Goal: Transaction & Acquisition: Obtain resource

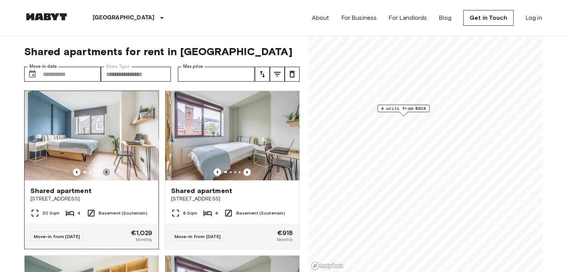
click at [106, 170] on icon "Previous image" at bounding box center [106, 171] width 1 height 3
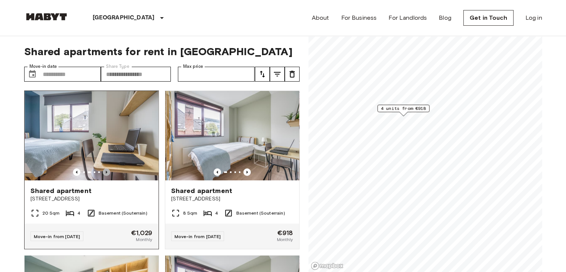
click at [106, 170] on icon "Previous image" at bounding box center [106, 171] width 1 height 3
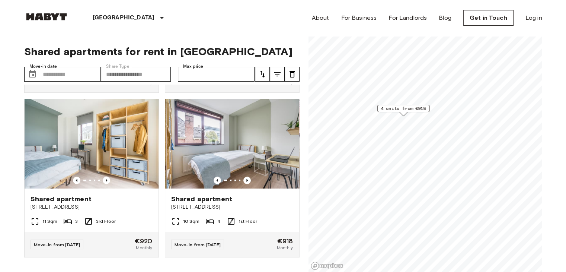
scroll to position [162, 0]
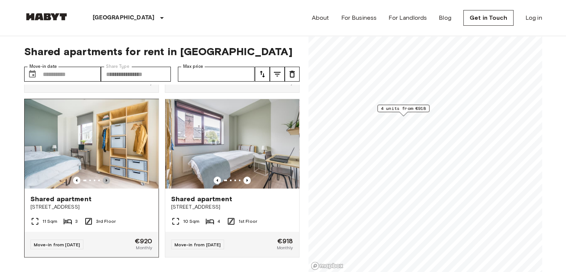
click at [106, 176] on icon "Previous image" at bounding box center [106, 179] width 7 height 7
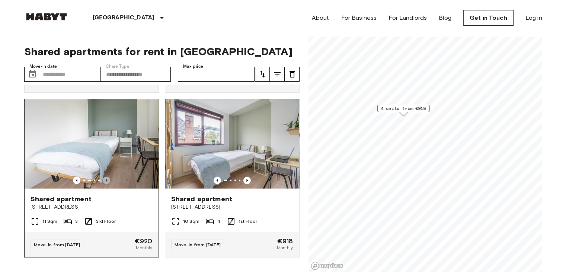
click at [106, 176] on icon "Previous image" at bounding box center [106, 179] width 7 height 7
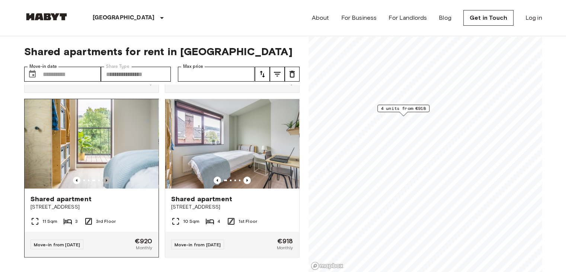
click at [106, 176] on icon "Previous image" at bounding box center [106, 179] width 7 height 7
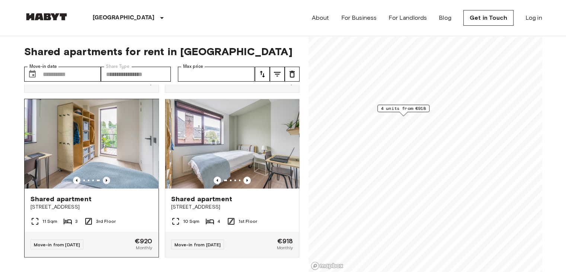
click at [106, 176] on icon "Previous image" at bounding box center [106, 179] width 7 height 7
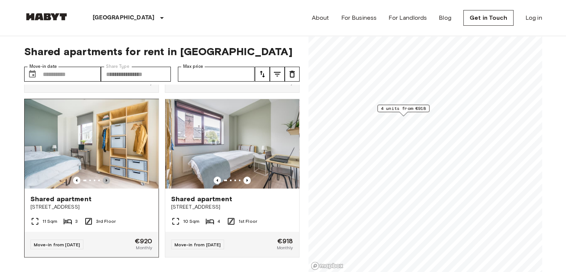
click at [106, 176] on icon "Previous image" at bounding box center [106, 179] width 7 height 7
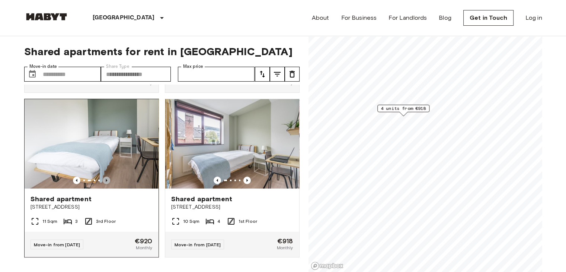
click at [106, 176] on icon "Previous image" at bounding box center [106, 179] width 7 height 7
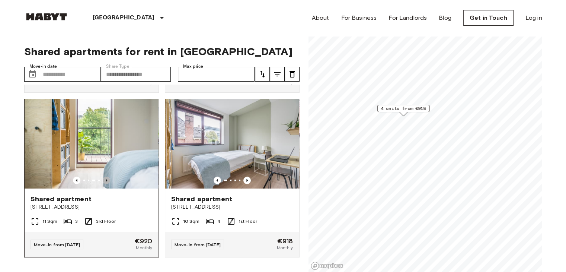
click at [106, 176] on icon "Previous image" at bounding box center [106, 179] width 7 height 7
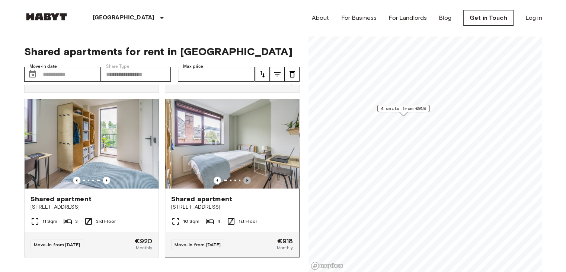
click at [243, 176] on icon "Previous image" at bounding box center [246, 179] width 7 height 7
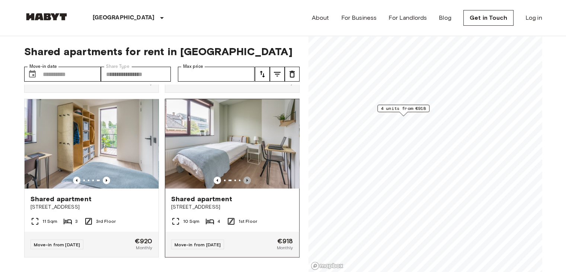
click at [243, 176] on icon "Previous image" at bounding box center [246, 179] width 7 height 7
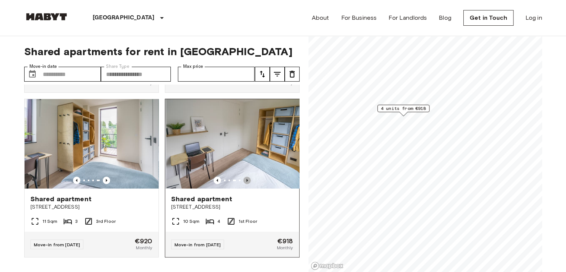
click at [243, 176] on icon "Previous image" at bounding box center [246, 179] width 7 height 7
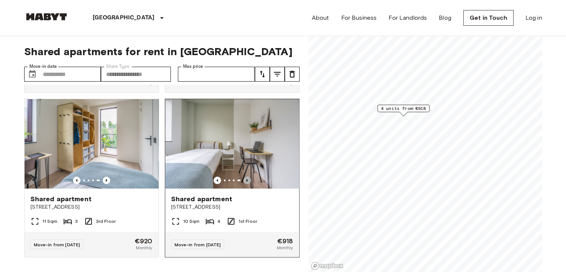
click at [243, 176] on icon "Previous image" at bounding box center [246, 179] width 7 height 7
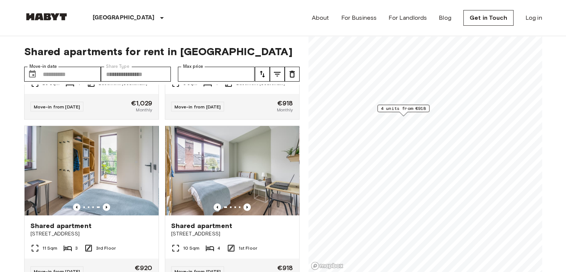
scroll to position [131, 0]
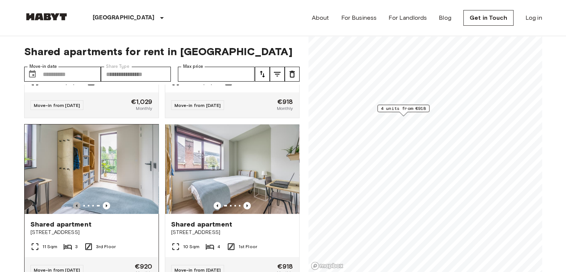
click at [76, 207] on icon "Previous image" at bounding box center [76, 205] width 1 height 3
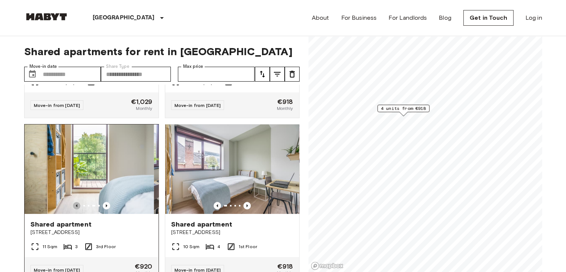
click at [76, 207] on icon "Previous image" at bounding box center [76, 205] width 1 height 3
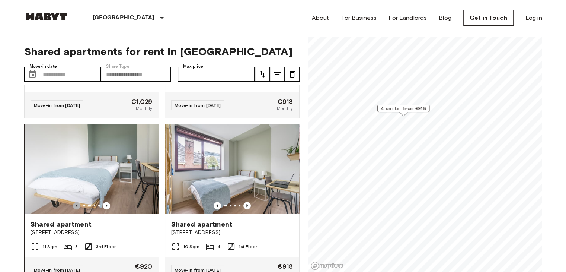
click at [76, 207] on icon "Previous image" at bounding box center [76, 205] width 1 height 3
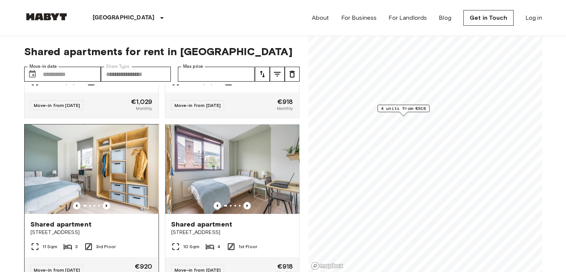
click at [109, 205] on div at bounding box center [92, 205] width 134 height 7
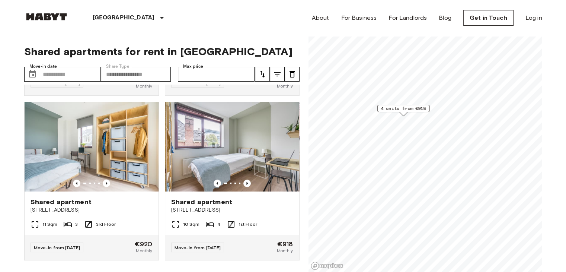
scroll to position [169, 0]
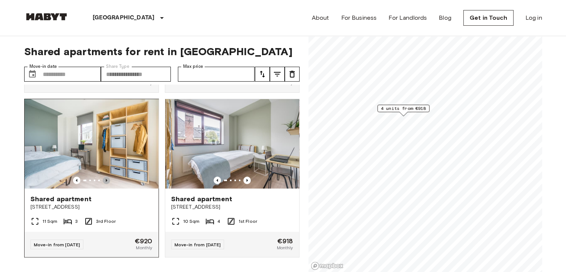
click at [105, 176] on icon "Previous image" at bounding box center [106, 179] width 7 height 7
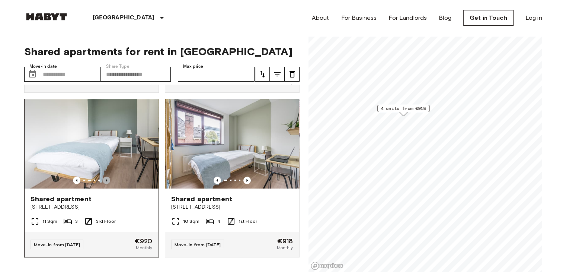
click at [105, 176] on icon "Previous image" at bounding box center [106, 179] width 7 height 7
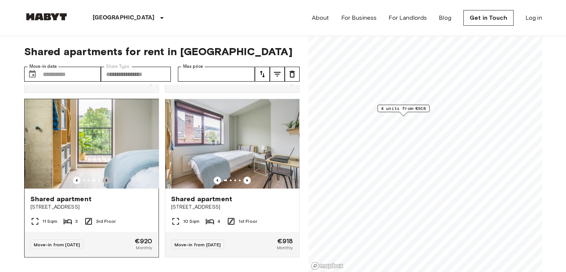
click at [105, 176] on icon "Previous image" at bounding box center [106, 179] width 7 height 7
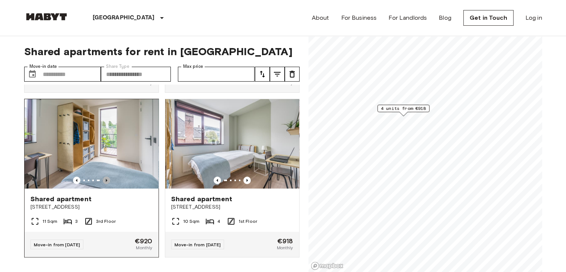
click at [105, 176] on icon "Previous image" at bounding box center [106, 179] width 7 height 7
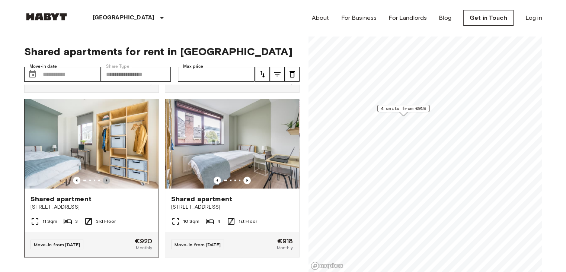
click at [105, 176] on icon "Previous image" at bounding box center [106, 179] width 7 height 7
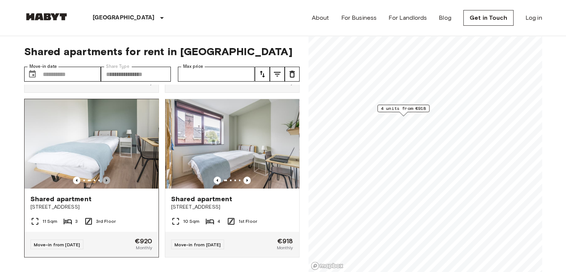
click at [105, 176] on icon "Previous image" at bounding box center [106, 179] width 7 height 7
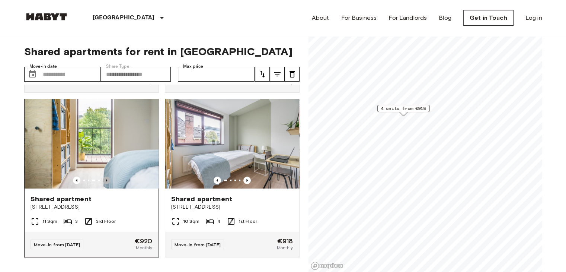
click at [105, 176] on icon "Previous image" at bounding box center [106, 179] width 7 height 7
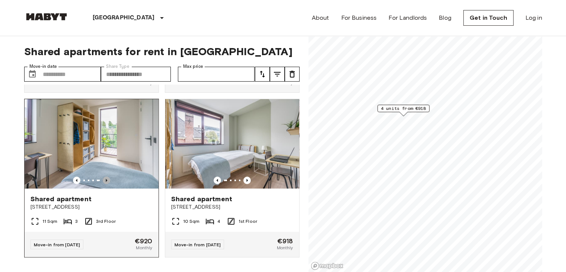
click at [105, 176] on icon "Previous image" at bounding box center [106, 179] width 7 height 7
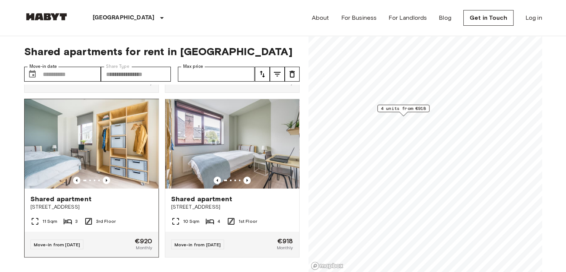
click at [135, 194] on div "Shared apartment" at bounding box center [92, 198] width 122 height 9
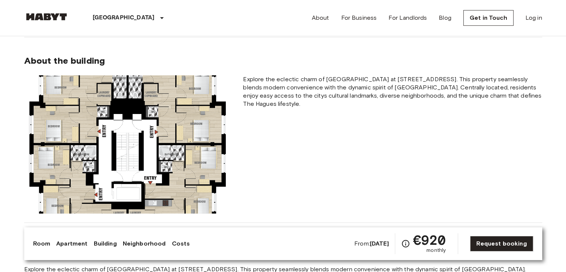
scroll to position [381, 0]
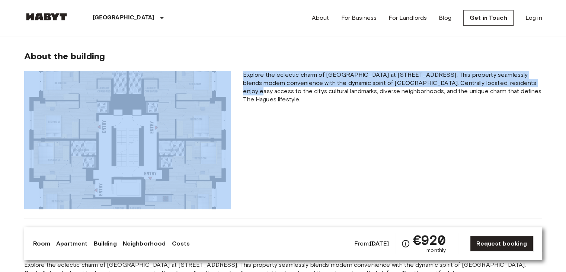
drag, startPoint x: 564, startPoint y: 64, endPoint x: 562, endPoint y: 81, distance: 16.9
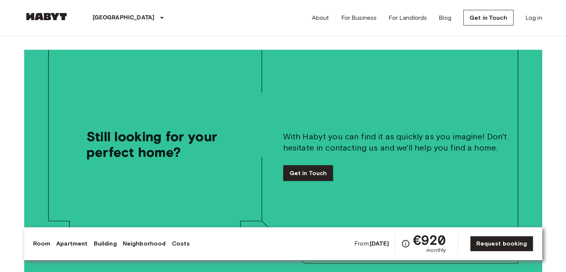
scroll to position [1522, 0]
